Goal: Task Accomplishment & Management: Manage account settings

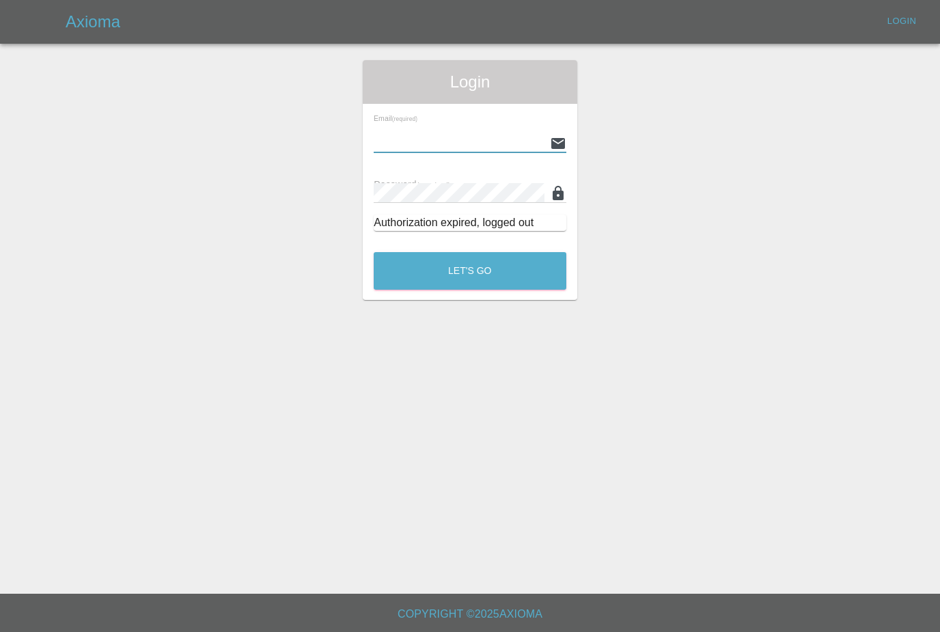
type input "[PERSON_NAME][EMAIL_ADDRESS][PERSON_NAME][DOMAIN_NAME]"
click at [470, 271] on button "Let's Go" at bounding box center [470, 271] width 193 height 38
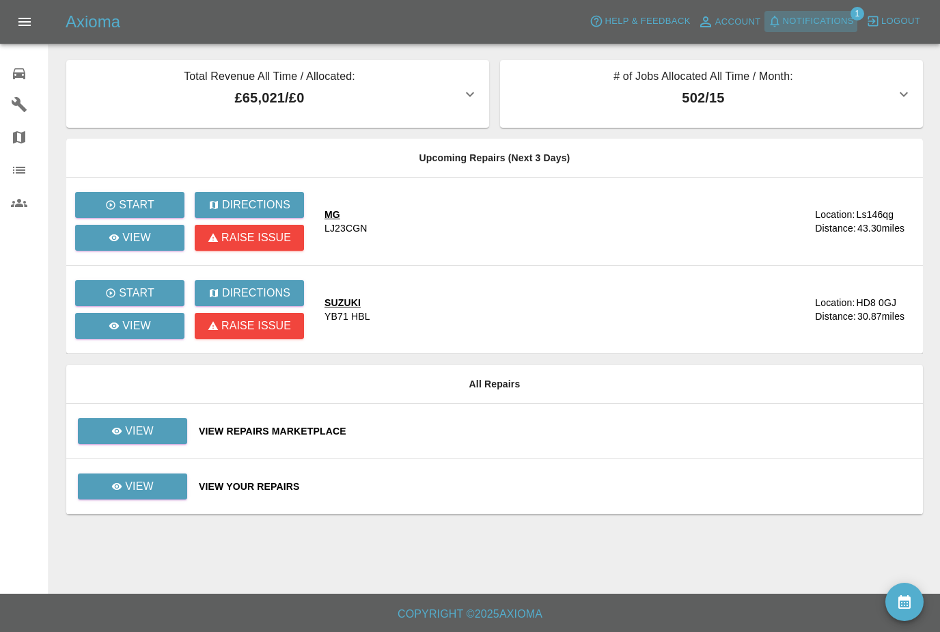
click at [825, 26] on span "Notifications" at bounding box center [818, 22] width 71 height 16
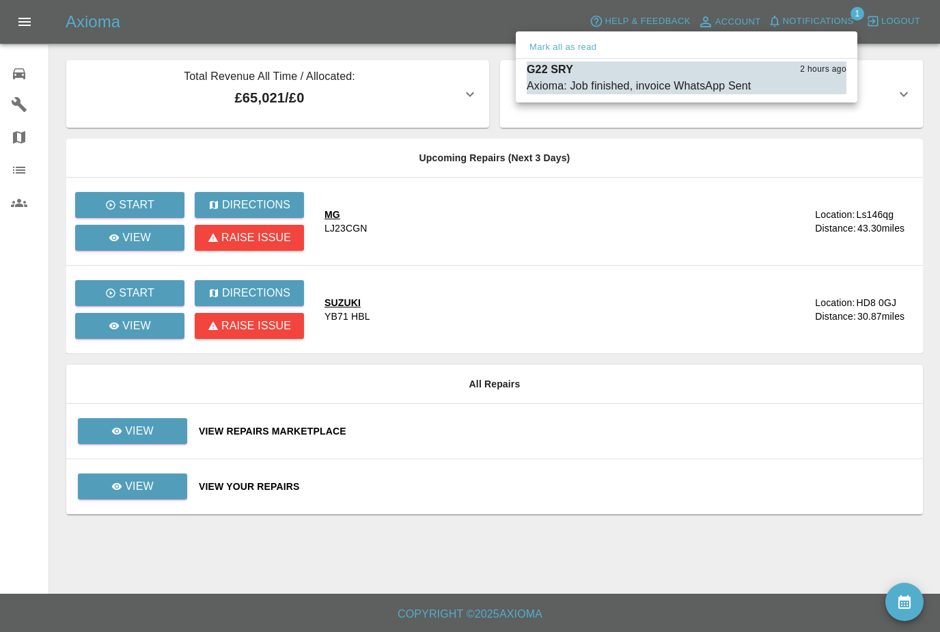
click at [587, 47] on button "Mark all as read" at bounding box center [563, 48] width 72 height 16
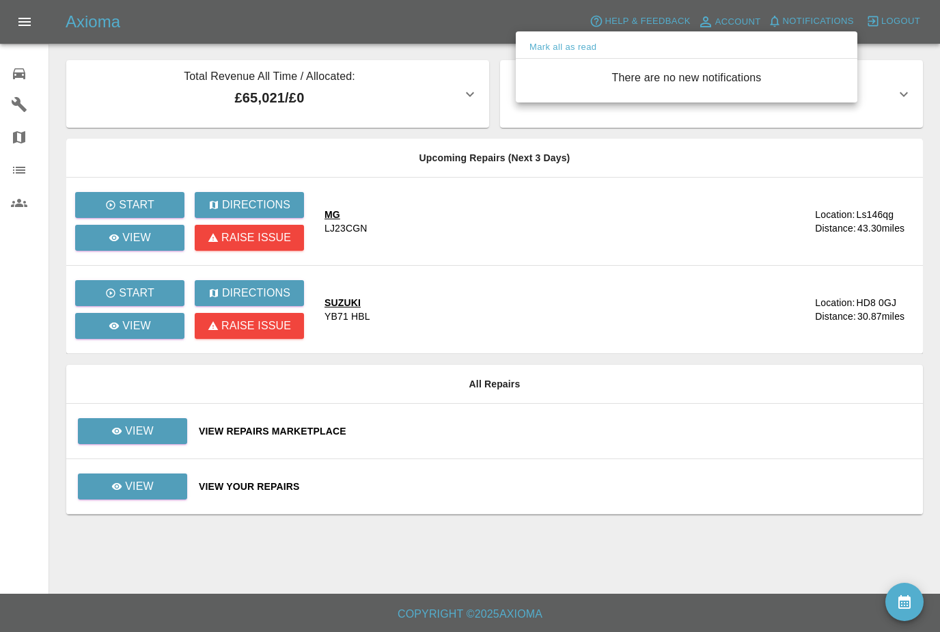
click at [141, 437] on div at bounding box center [470, 316] width 940 height 632
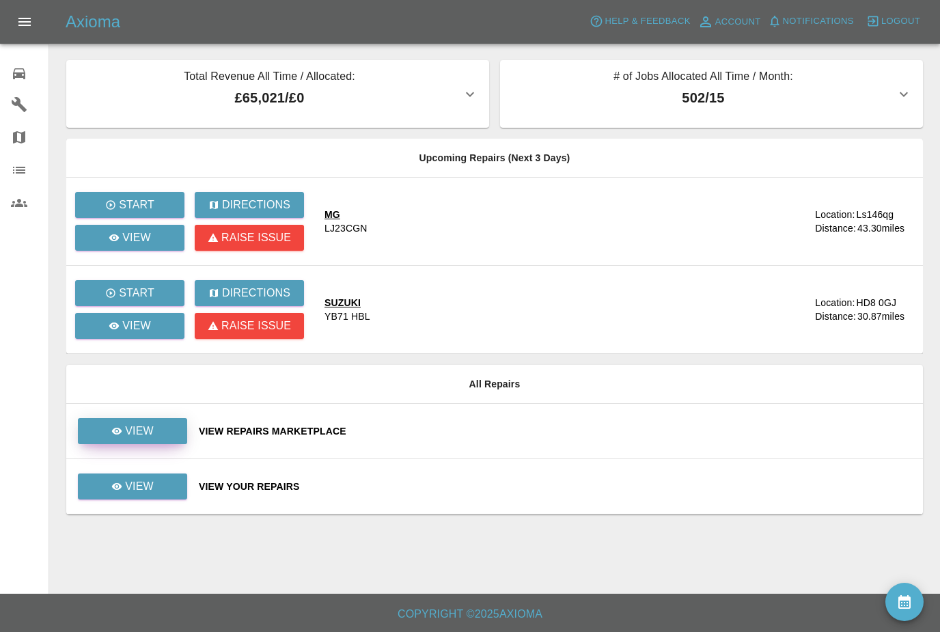
click at [163, 435] on link "View" at bounding box center [132, 431] width 109 height 26
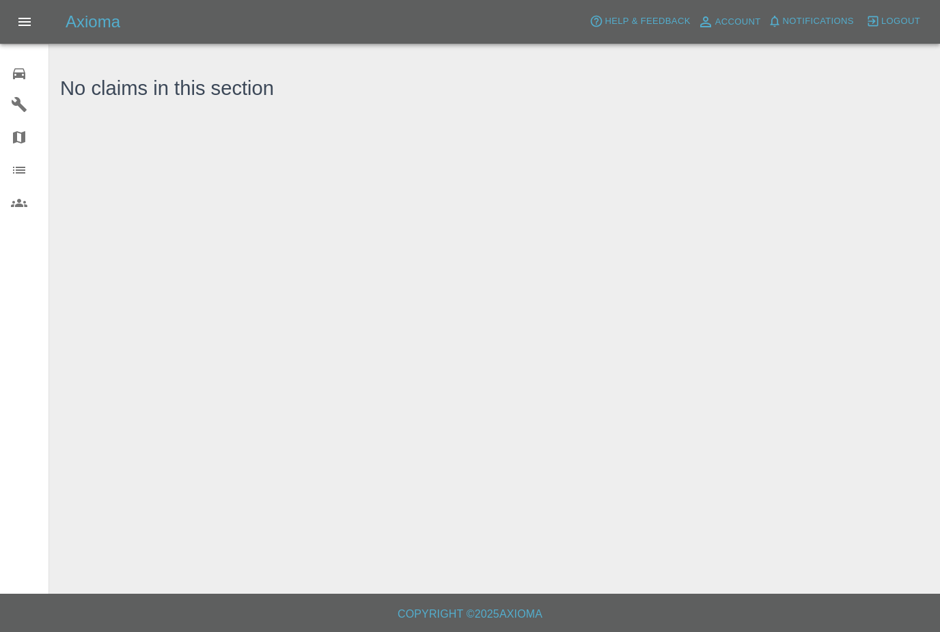
click at [21, 84] on link "0 Repair home" at bounding box center [24, 71] width 49 height 33
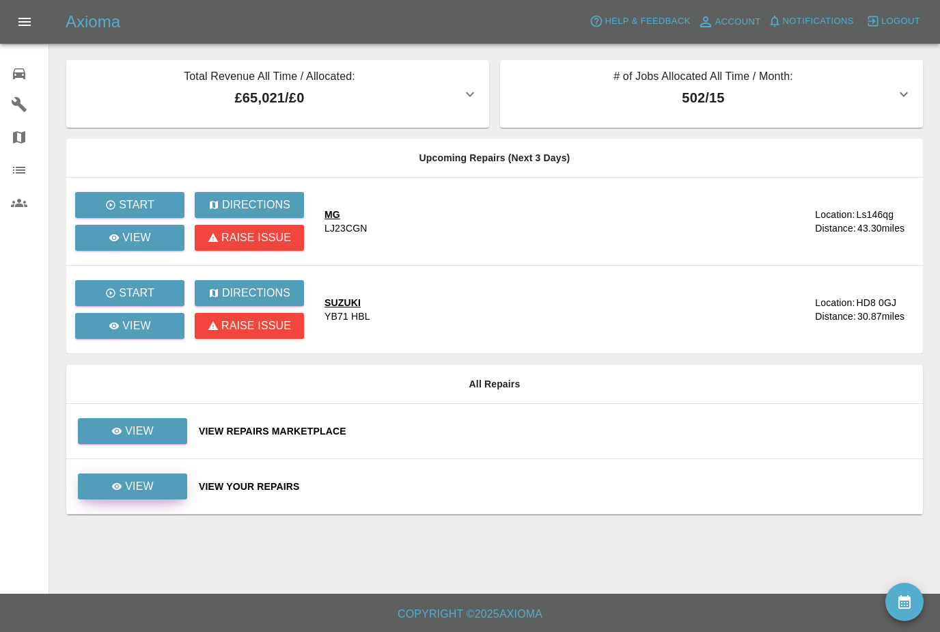
click at [157, 484] on link "View" at bounding box center [132, 486] width 109 height 26
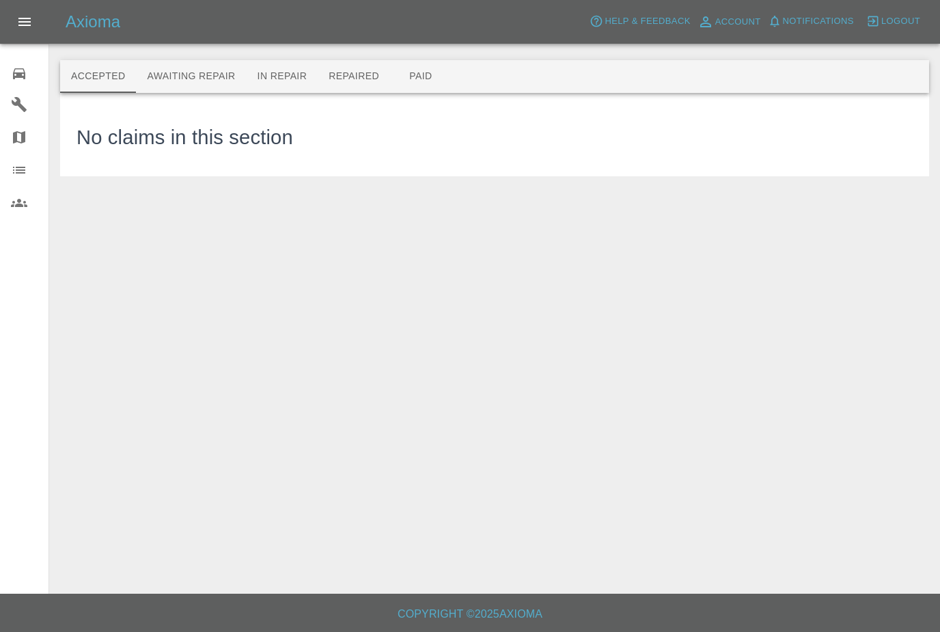
click at [212, 79] on button "Awaiting Repair" at bounding box center [191, 76] width 110 height 33
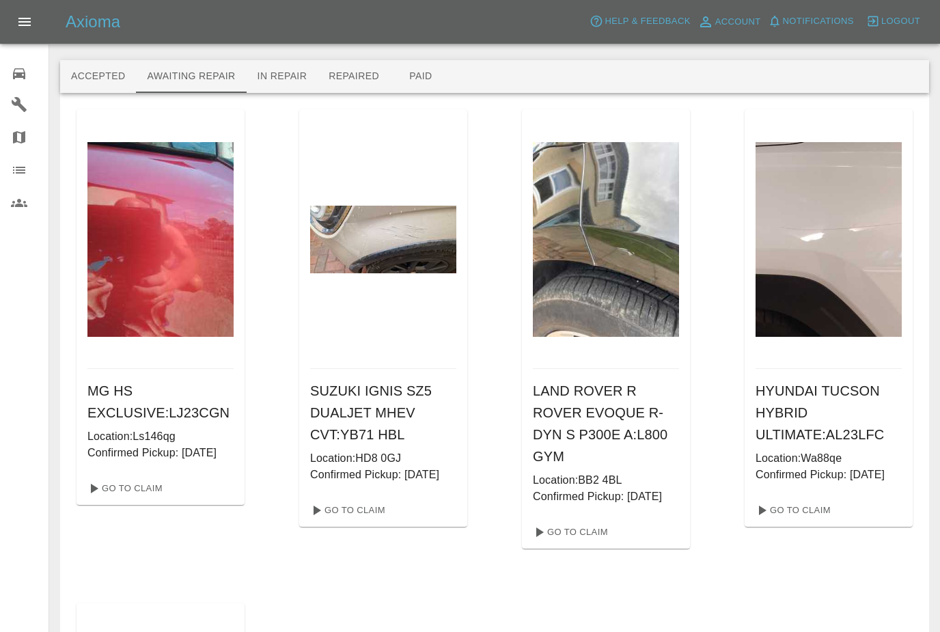
click at [18, 85] on link "0 Repair home" at bounding box center [24, 71] width 49 height 33
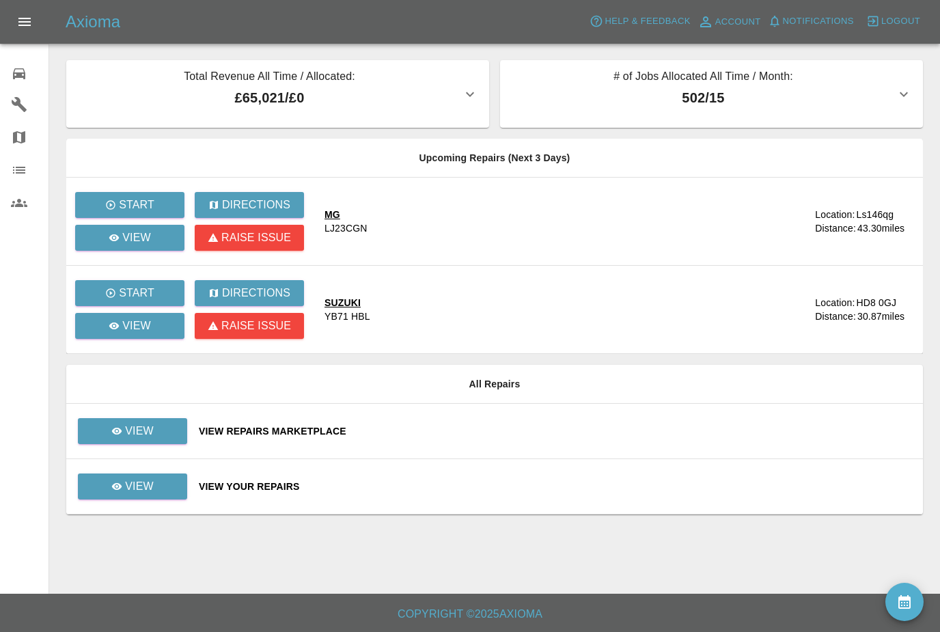
click at [911, 597] on icon "availability" at bounding box center [904, 602] width 16 height 16
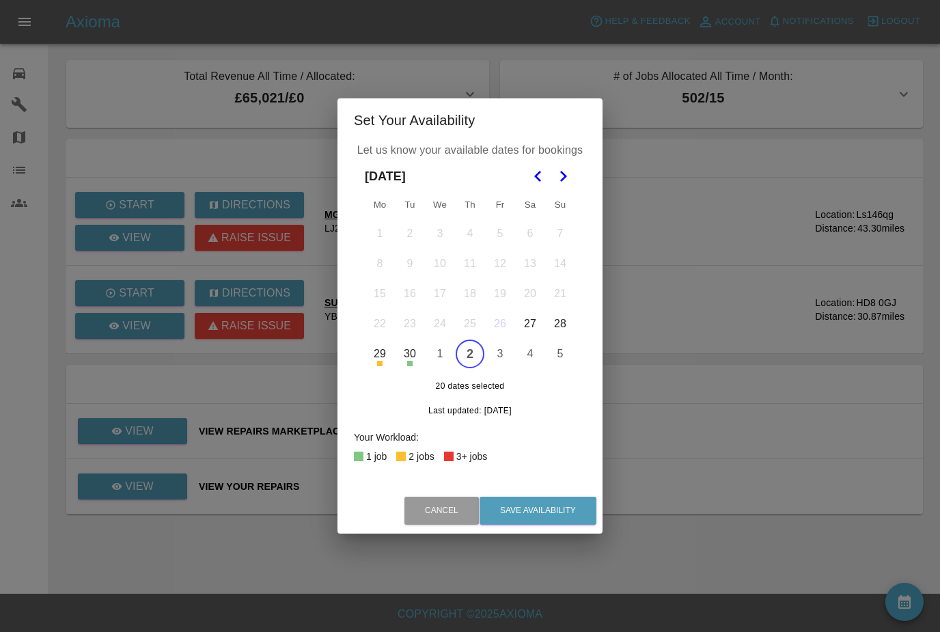
click at [472, 351] on button "2" at bounding box center [470, 354] width 29 height 29
click at [564, 180] on icon "Go to the Next Month" at bounding box center [563, 176] width 16 height 16
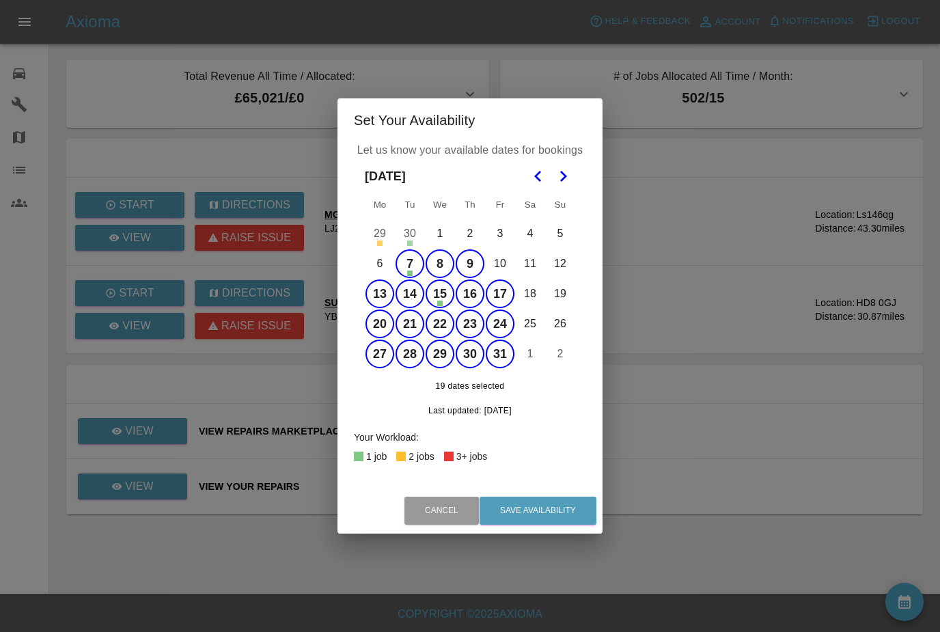
click at [371, 266] on button "6" at bounding box center [380, 263] width 29 height 29
click at [555, 509] on button "Save Availability" at bounding box center [538, 511] width 117 height 28
